Goal: Task Accomplishment & Management: Complete application form

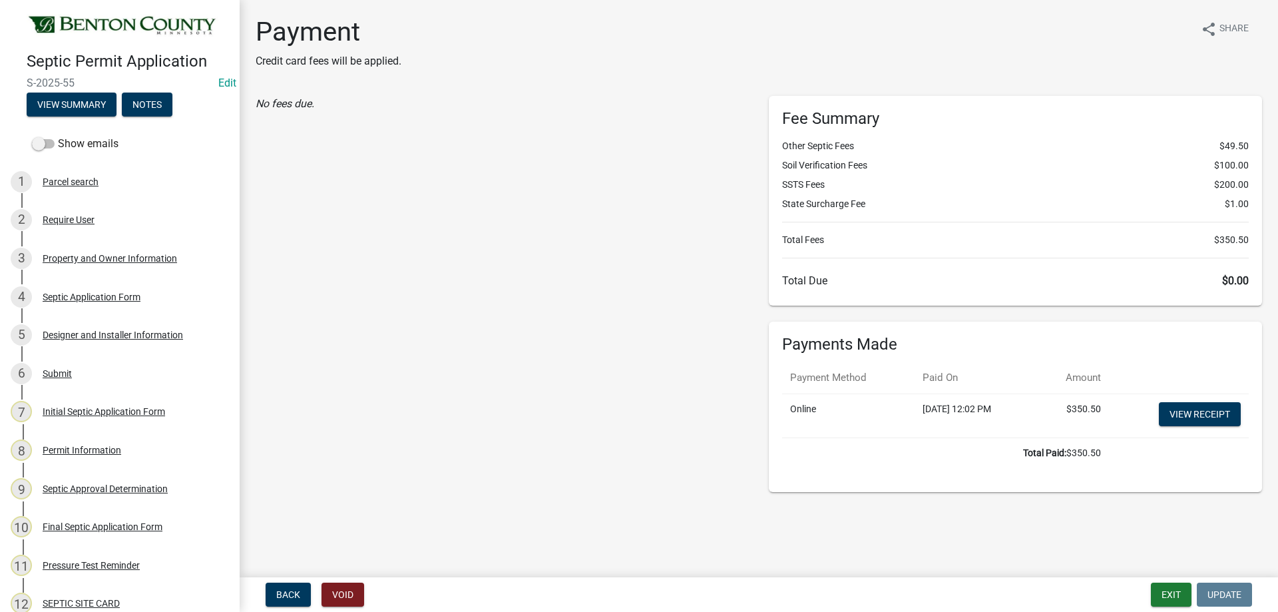
scroll to position [399, 0]
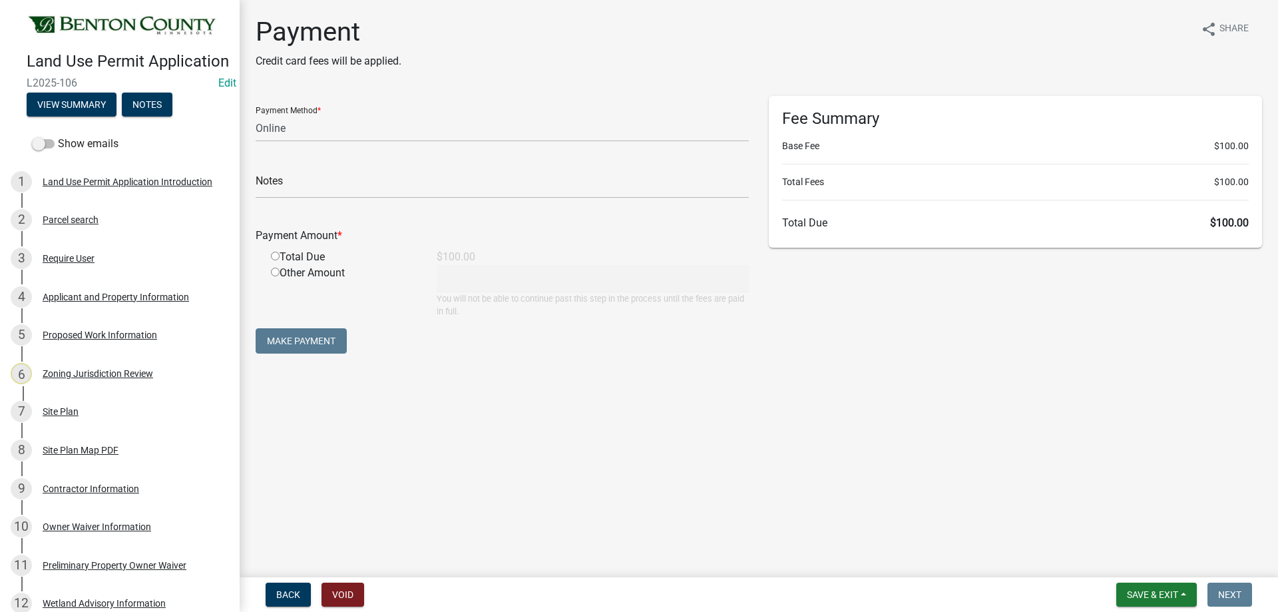
select select "3: 3"
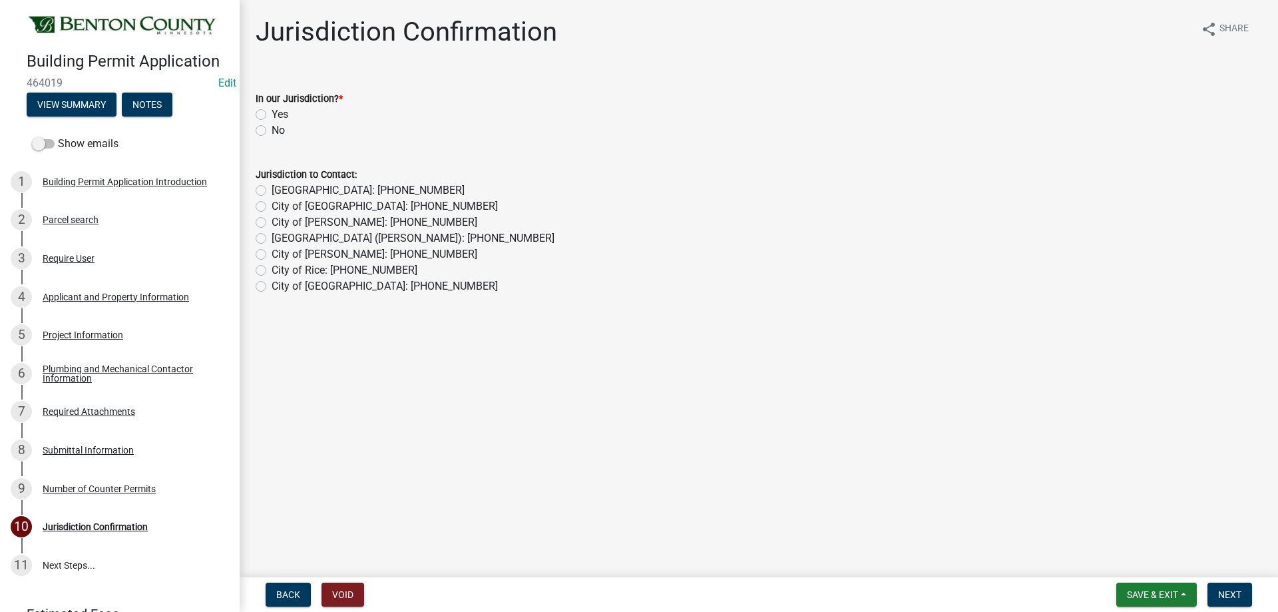
click at [272, 112] on label "Yes" at bounding box center [280, 114] width 17 height 16
click at [272, 112] on input "Yes" at bounding box center [276, 110] width 9 height 9
radio input "true"
click at [1223, 592] on span "Next" at bounding box center [1229, 594] width 23 height 11
click at [264, 113] on div "Yes" at bounding box center [759, 114] width 1006 height 16
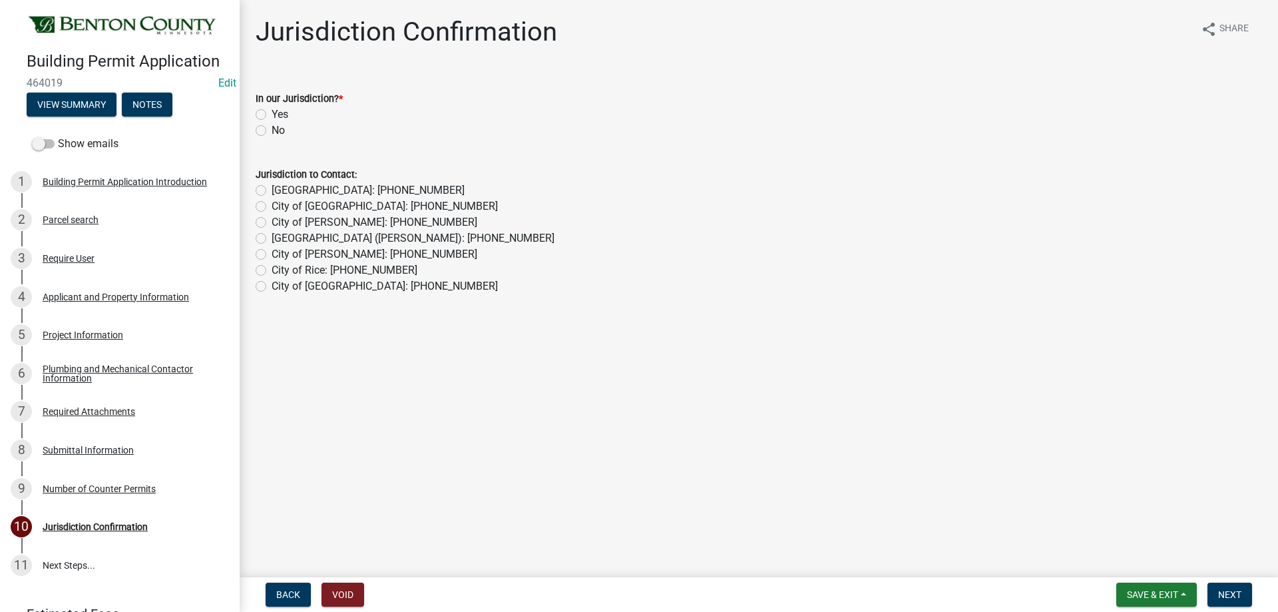
click at [272, 113] on label "Yes" at bounding box center [280, 114] width 17 height 16
click at [272, 113] on input "Yes" at bounding box center [276, 110] width 9 height 9
radio input "true"
click at [1245, 586] on button "Next" at bounding box center [1229, 594] width 45 height 24
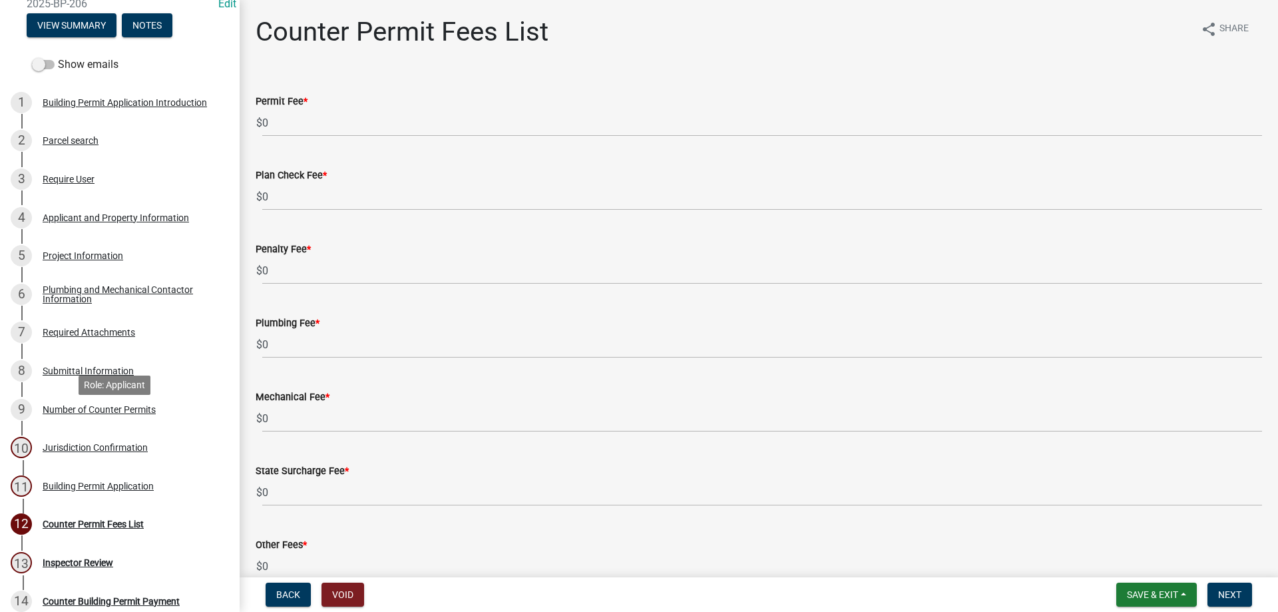
scroll to position [266, 0]
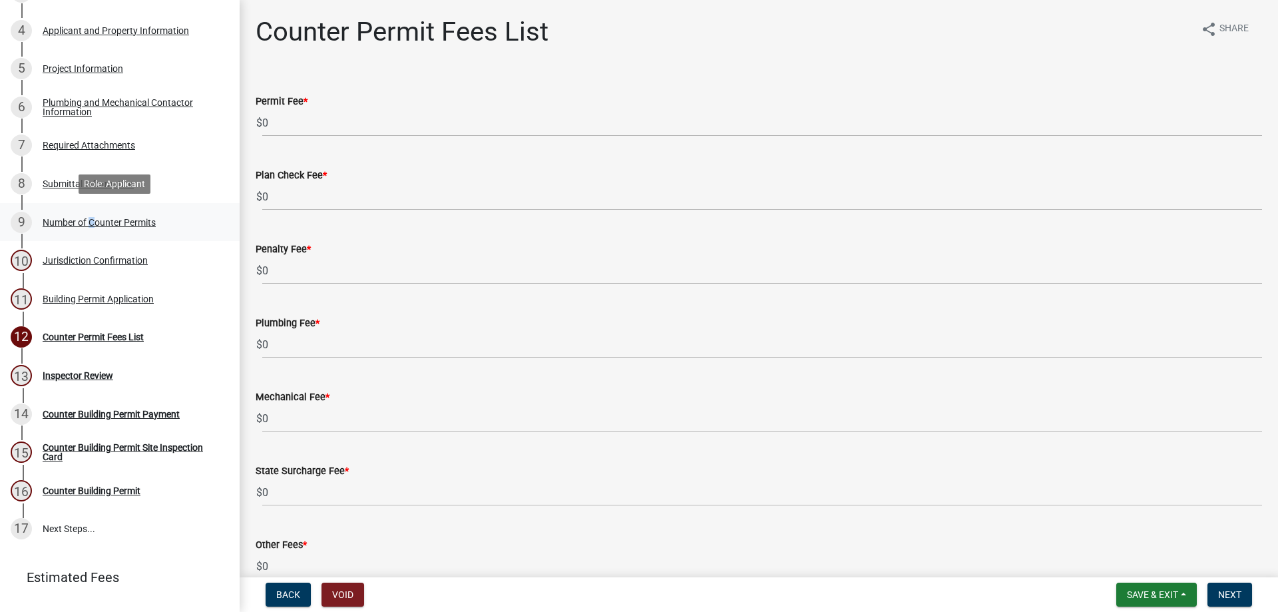
click at [89, 220] on div "Number of Counter Permits" at bounding box center [99, 222] width 113 height 9
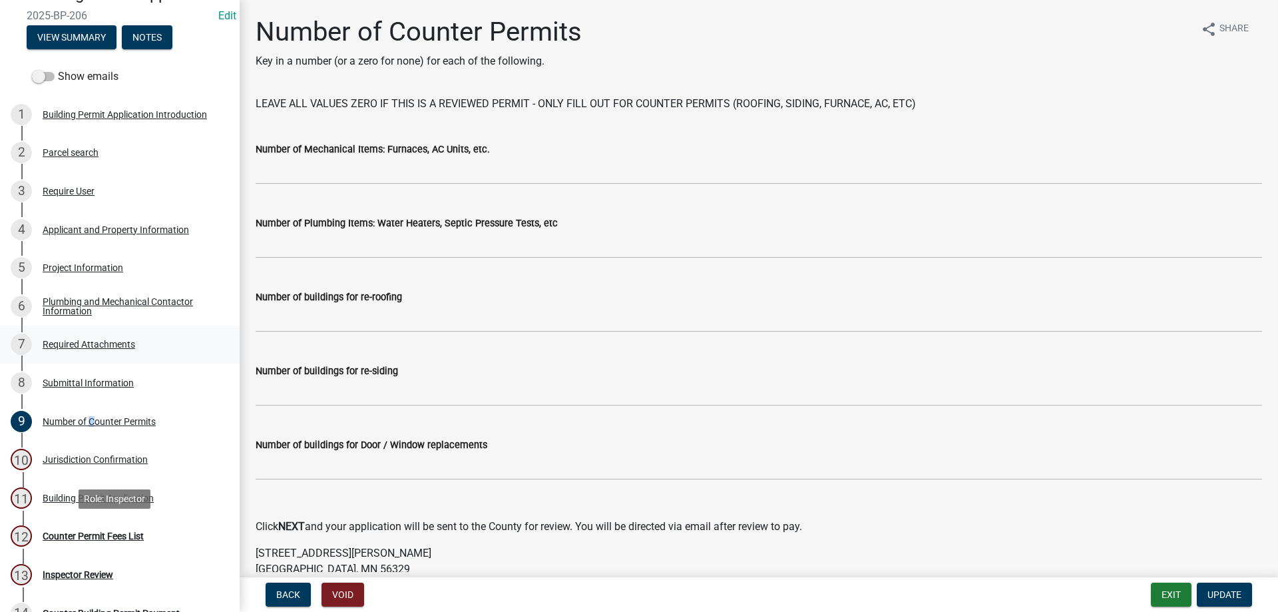
scroll to position [67, 0]
click at [89, 264] on div "Project Information" at bounding box center [83, 268] width 81 height 9
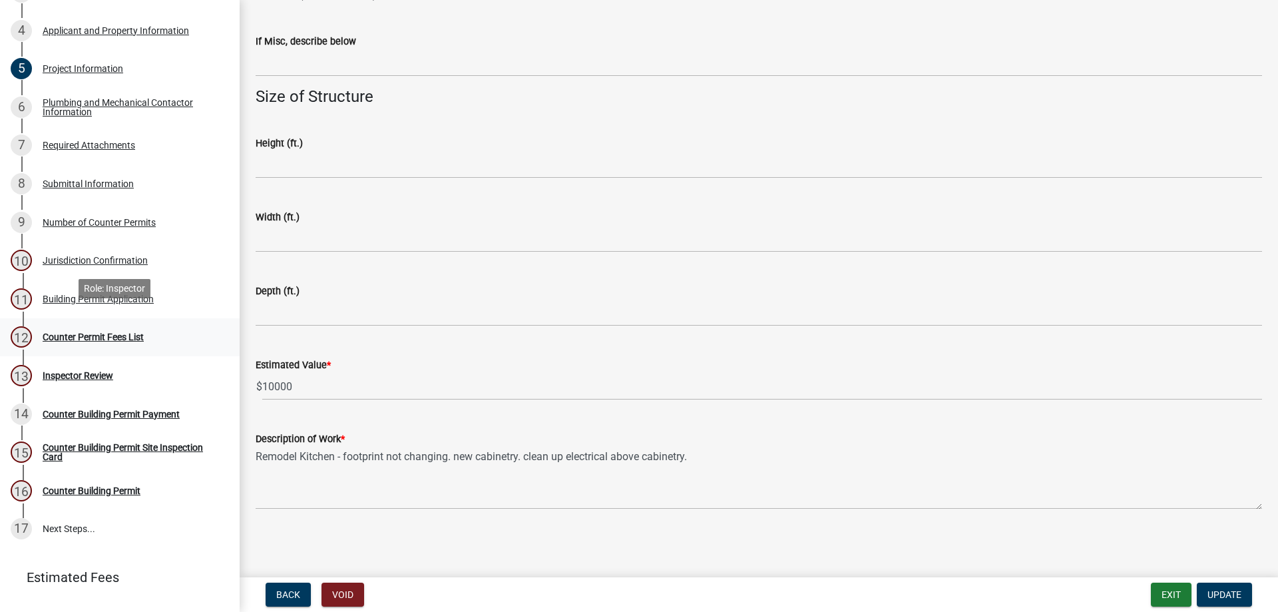
scroll to position [295, 0]
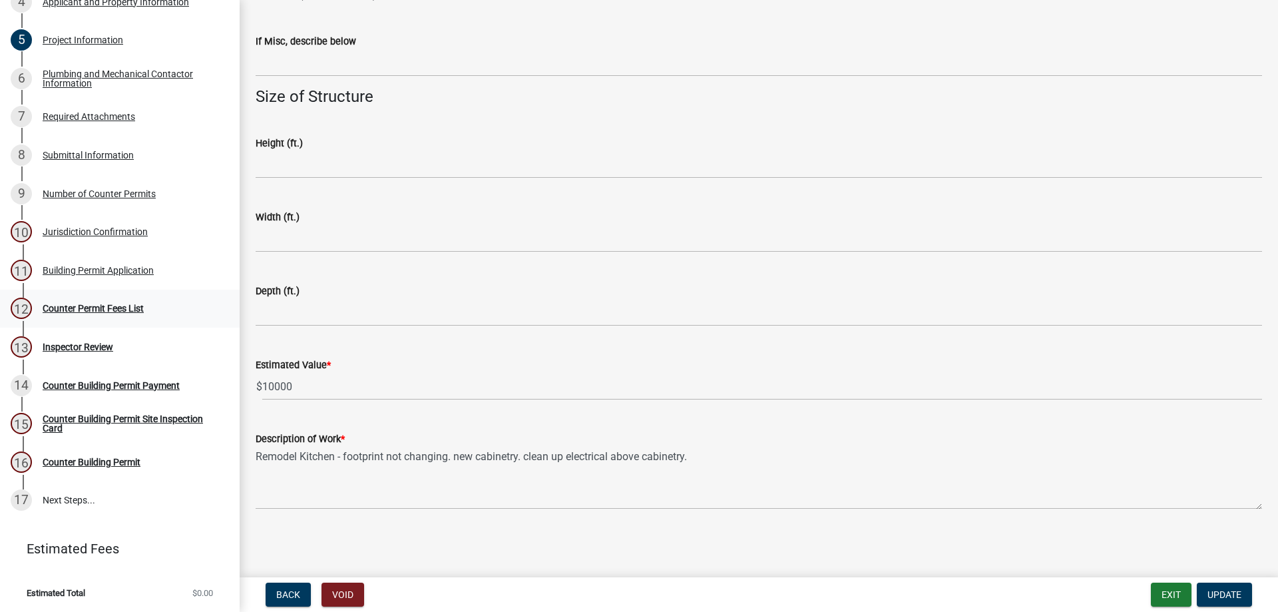
click at [114, 313] on div "12 Counter Permit Fees List" at bounding box center [115, 308] width 208 height 21
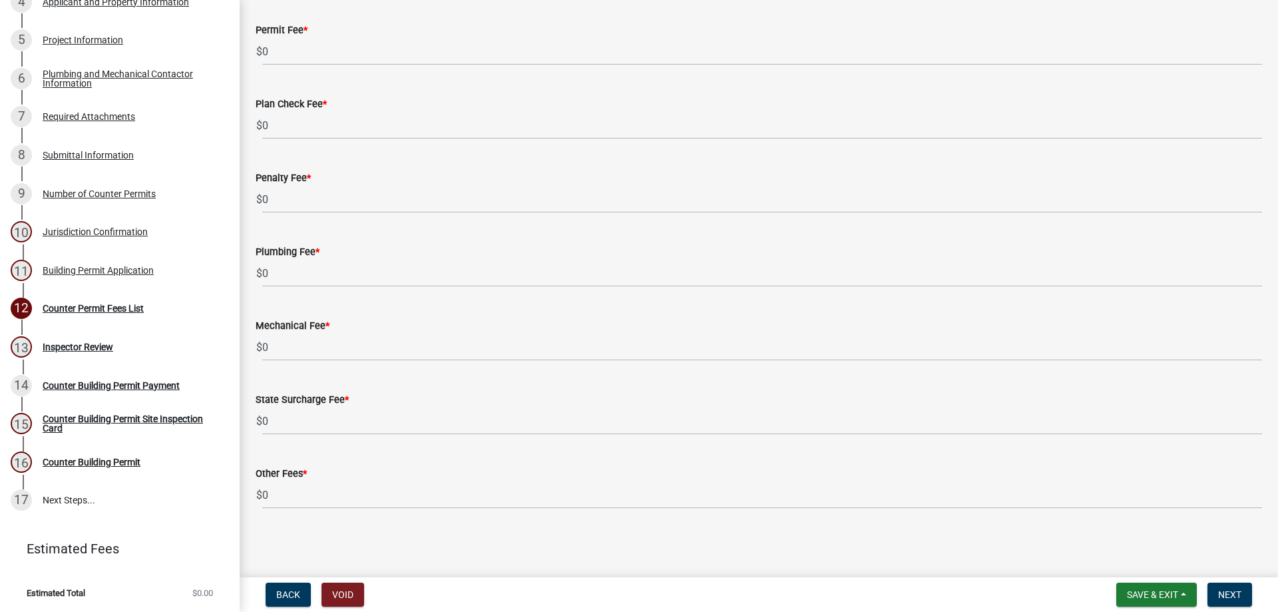
scroll to position [72, 0]
click at [1243, 594] on button "Next" at bounding box center [1229, 594] width 45 height 24
